Goal: Information Seeking & Learning: Learn about a topic

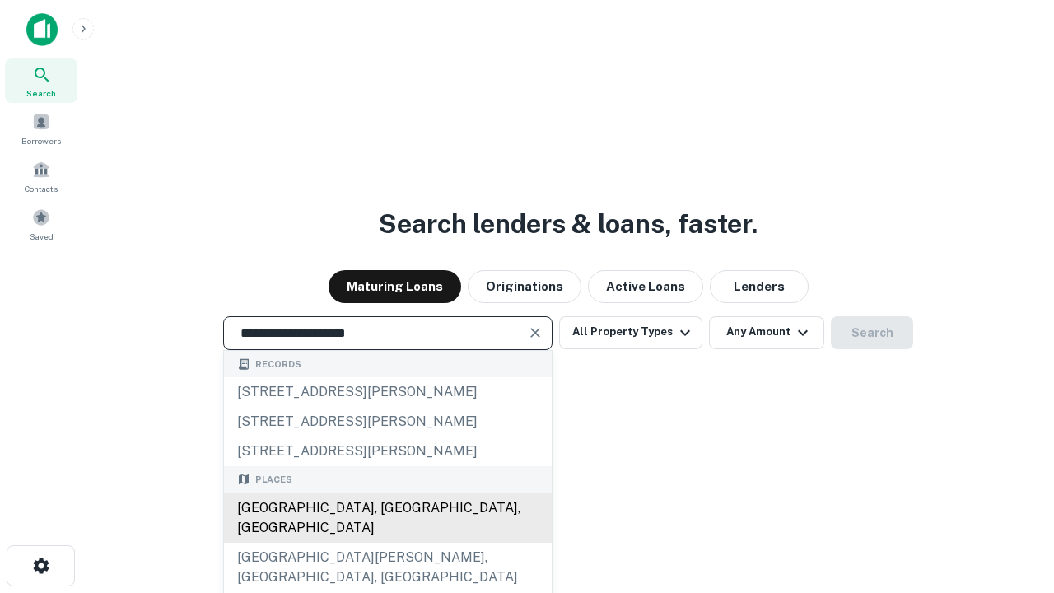
click at [387, 543] on div "Santa Monica, CA, USA" at bounding box center [388, 517] width 328 height 49
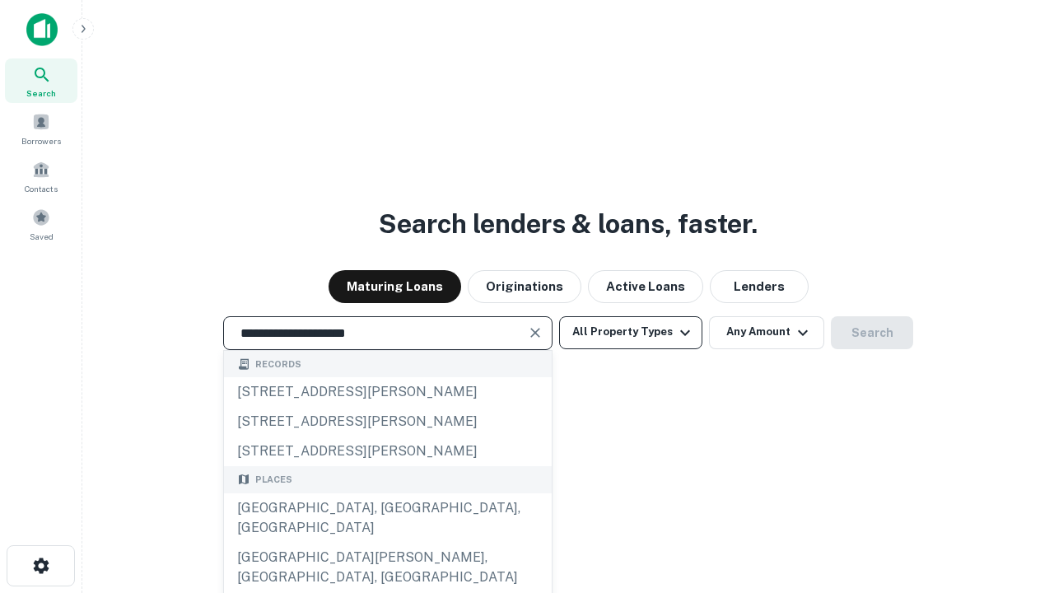
click at [631, 332] on button "All Property Types" at bounding box center [630, 332] width 143 height 33
type input "**********"
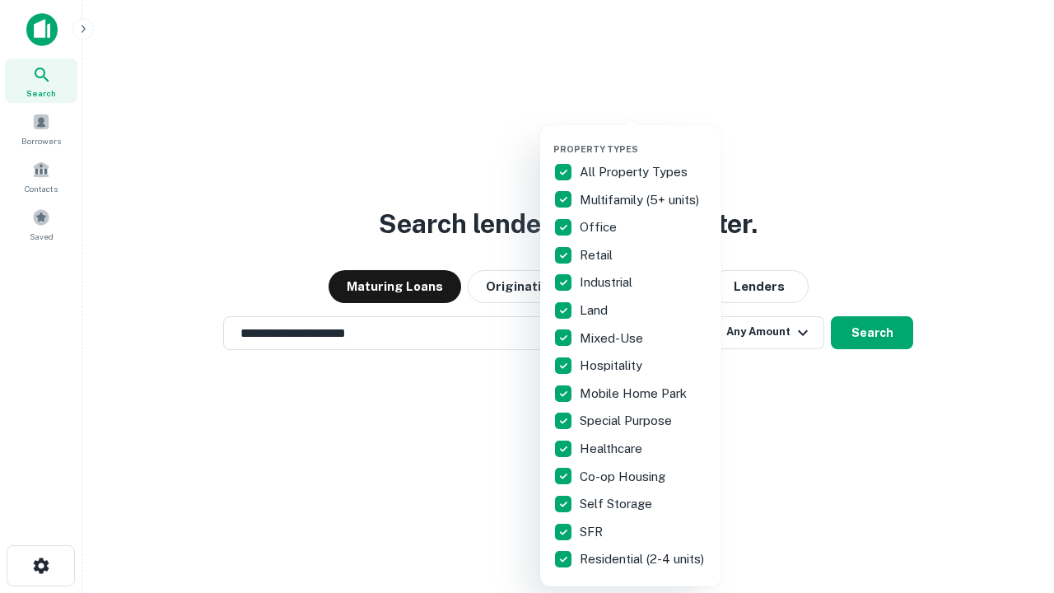
click at [644, 138] on button "button" at bounding box center [643, 138] width 181 height 1
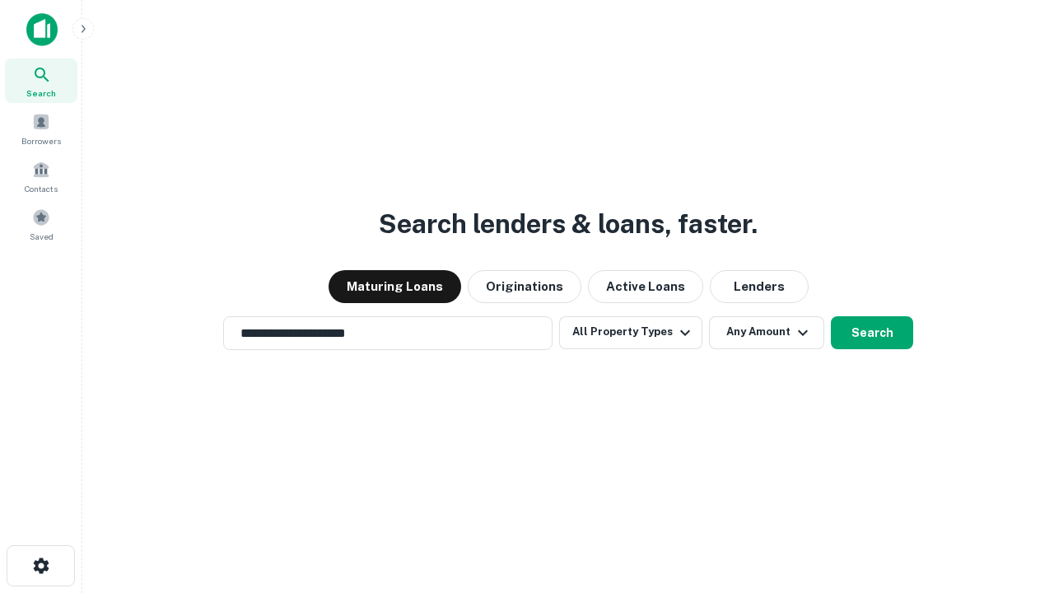
scroll to position [26, 0]
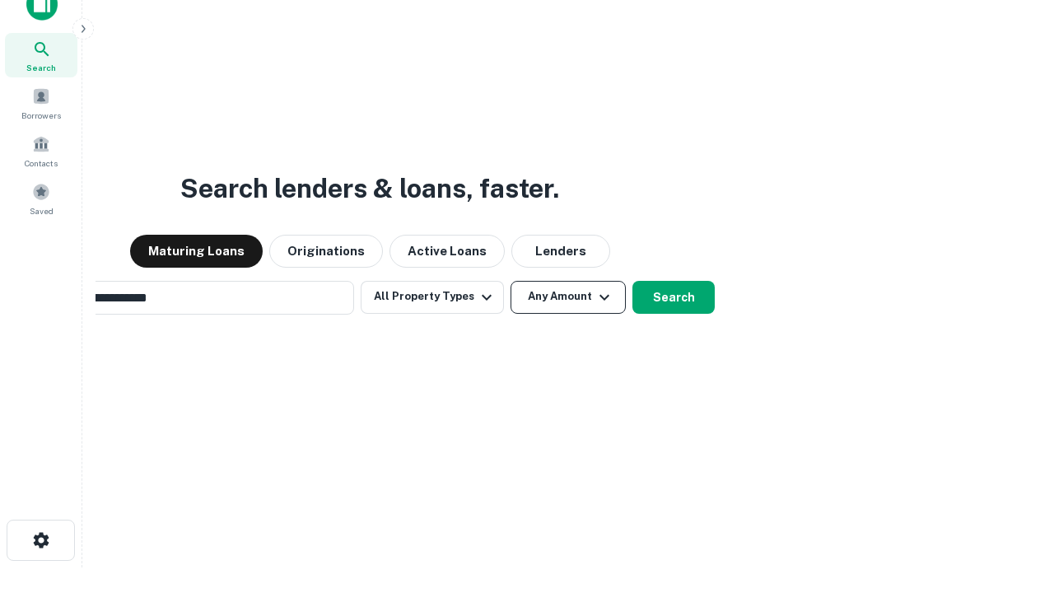
click at [511, 281] on button "Any Amount" at bounding box center [568, 297] width 115 height 33
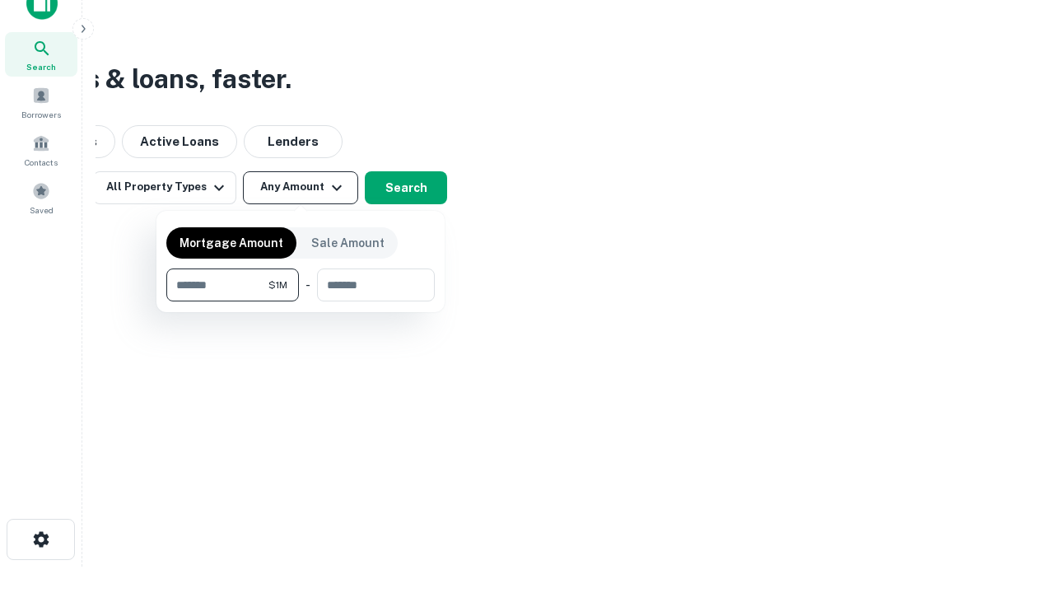
type input "*******"
click at [301, 301] on button "button" at bounding box center [300, 301] width 268 height 1
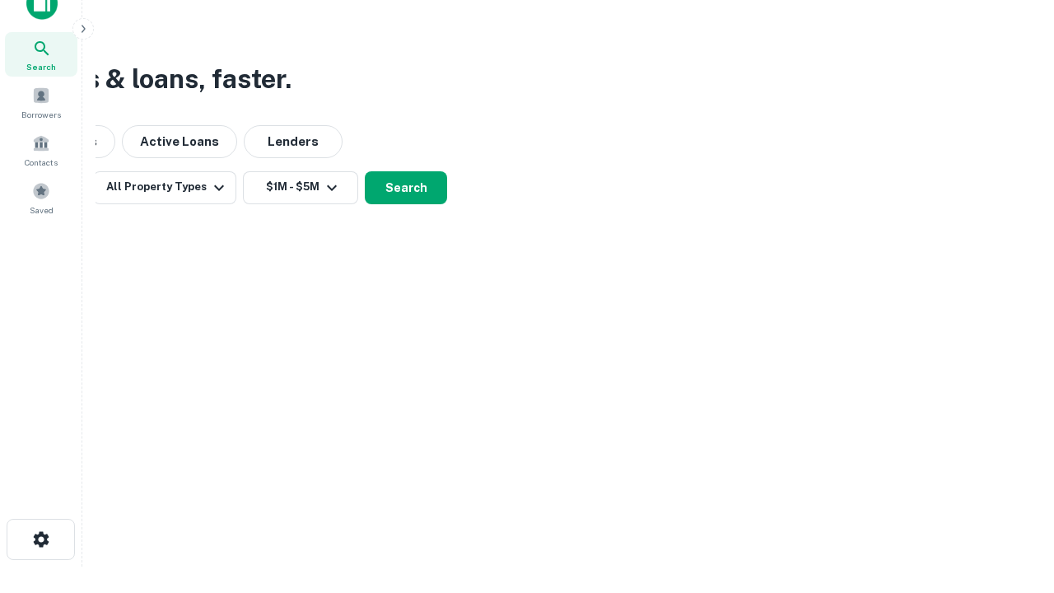
scroll to position [26, 0]
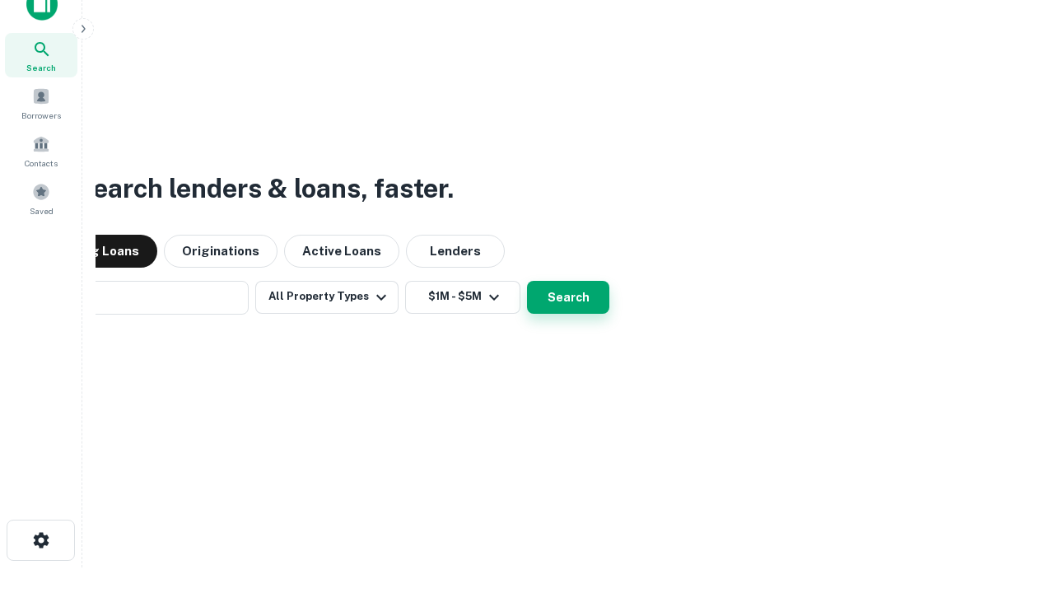
click at [527, 281] on button "Search" at bounding box center [568, 297] width 82 height 33
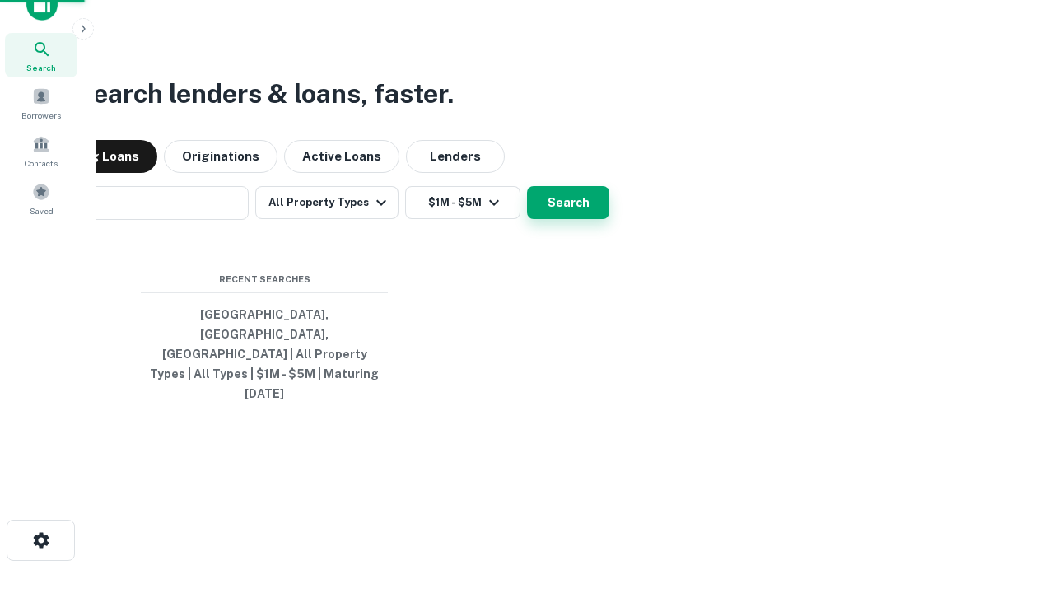
scroll to position [26, 0]
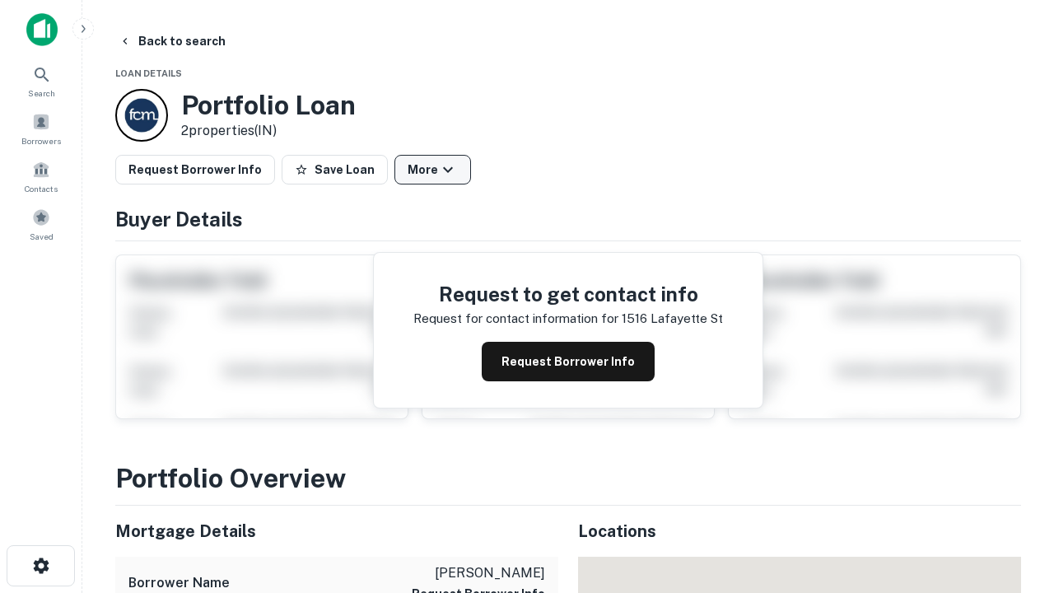
click at [432, 170] on button "More" at bounding box center [432, 170] width 77 height 30
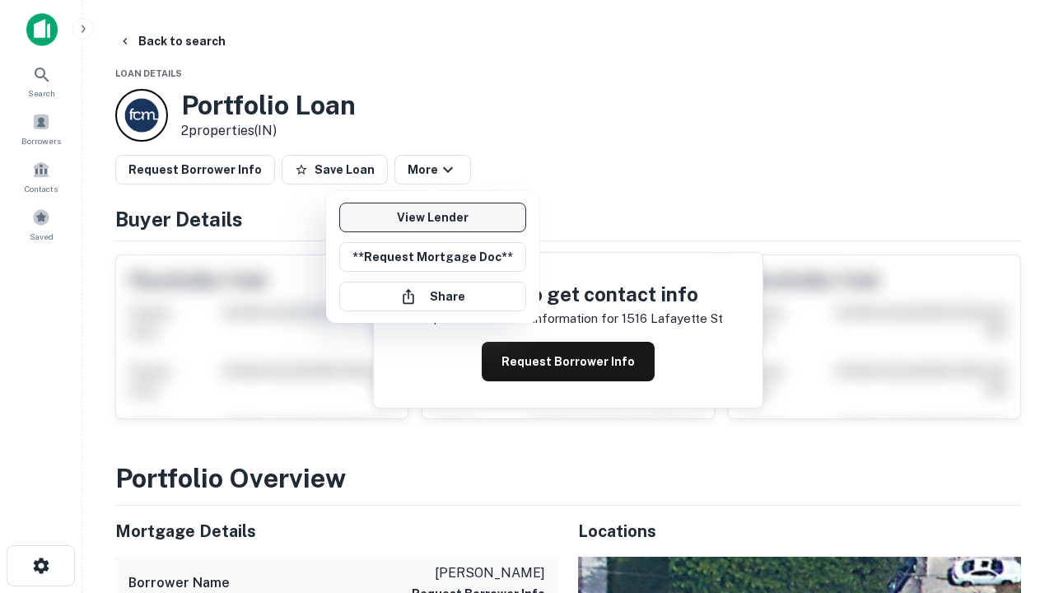
click at [432, 217] on link "View Lender" at bounding box center [432, 218] width 187 height 30
